Goal: Task Accomplishment & Management: Manage account settings

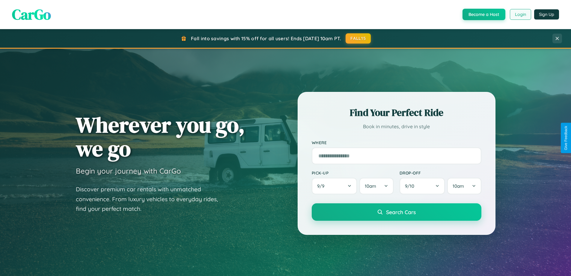
click at [520, 14] on button "Login" at bounding box center [520, 14] width 21 height 11
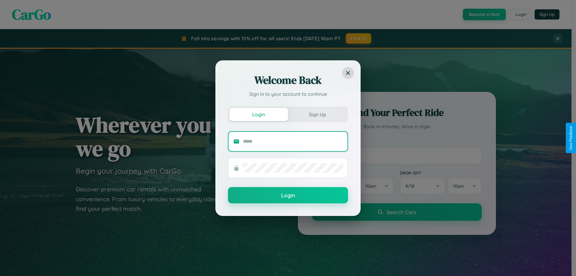
click at [293, 141] on input "text" at bounding box center [293, 141] width 100 height 10
type input "**********"
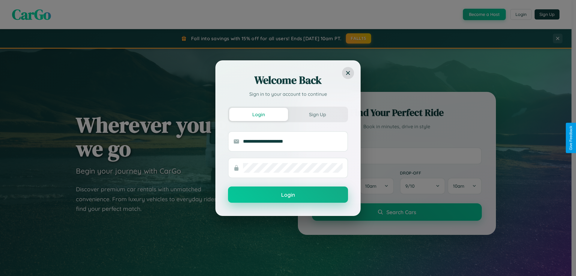
click at [288, 195] on button "Login" at bounding box center [288, 194] width 120 height 16
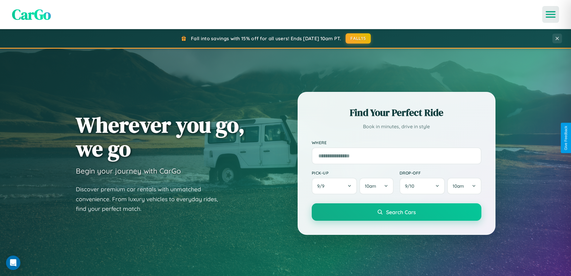
click at [551, 14] on icon "Open menu" at bounding box center [551, 14] width 9 height 5
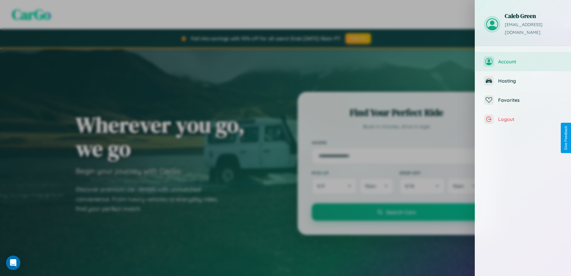
click at [527, 58] on span "Account" at bounding box center [530, 61] width 64 height 6
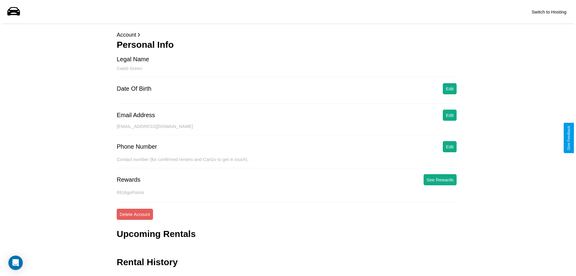
scroll to position [14, 0]
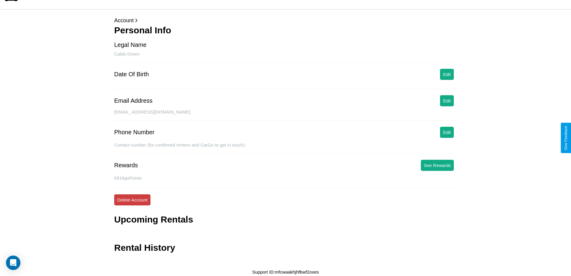
click at [132, 199] on button "Delete Account" at bounding box center [132, 199] width 36 height 11
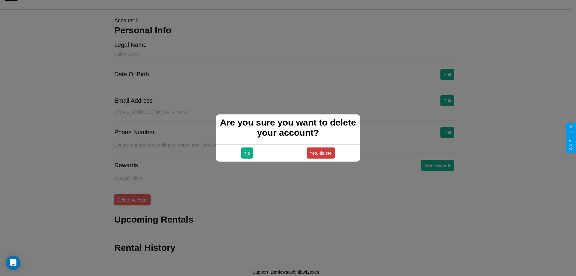
click at [320, 153] on button "Yes, delete" at bounding box center [320, 152] width 28 height 11
